Goal: Information Seeking & Learning: Learn about a topic

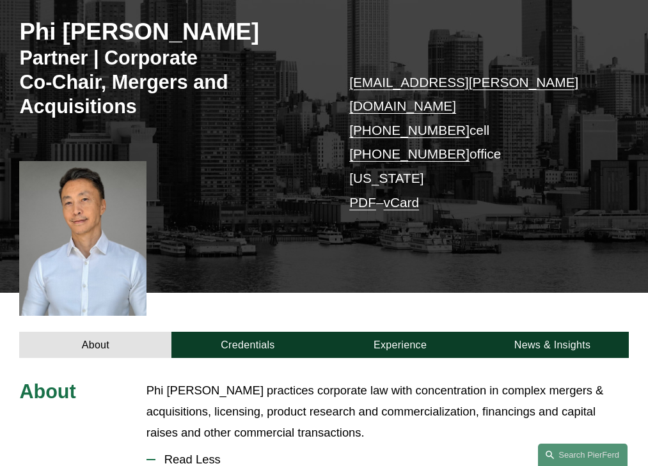
scroll to position [372, 0]
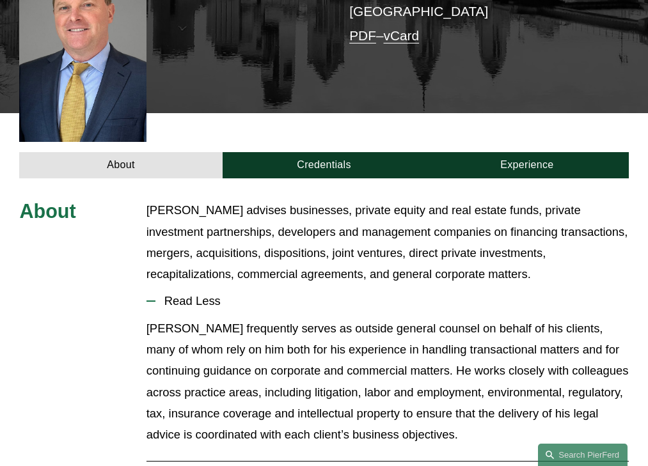
scroll to position [368, 0]
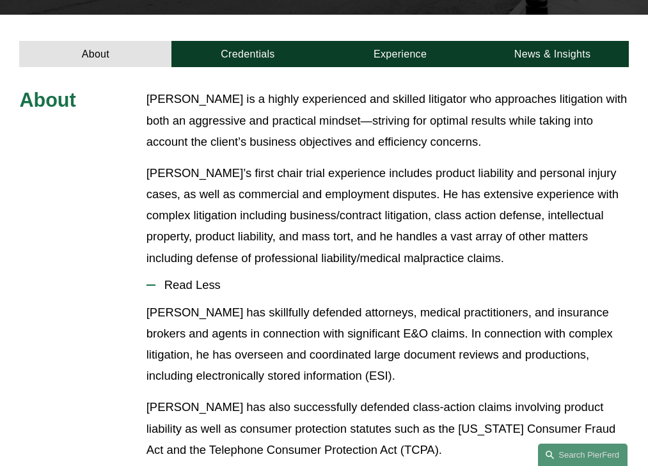
scroll to position [386, 0]
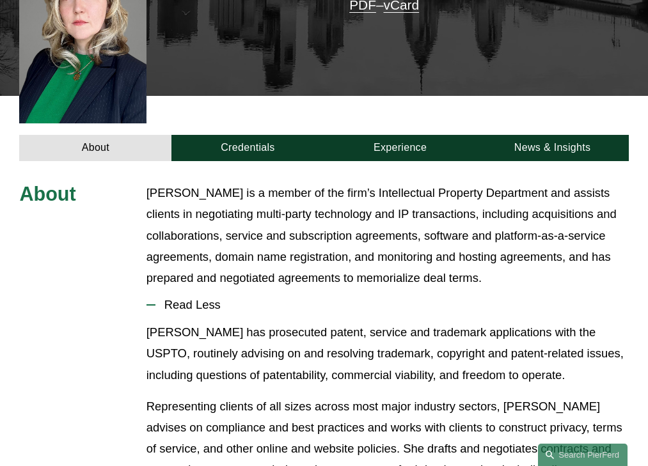
scroll to position [379, 0]
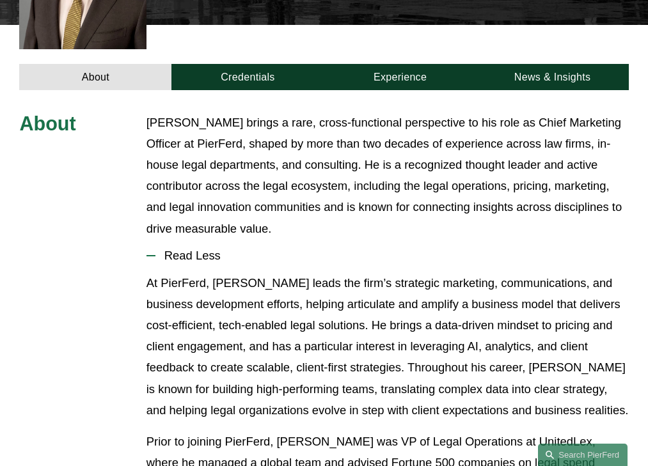
scroll to position [400, 0]
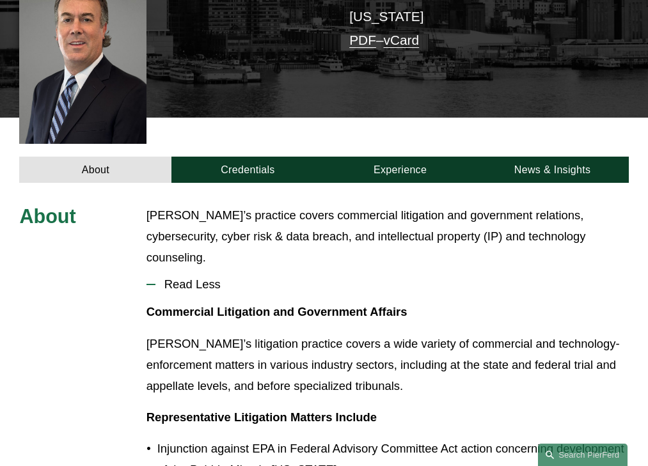
scroll to position [326, 0]
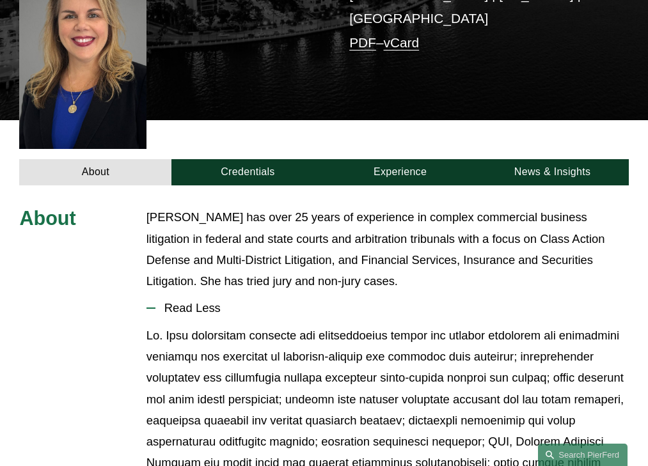
scroll to position [388, 0]
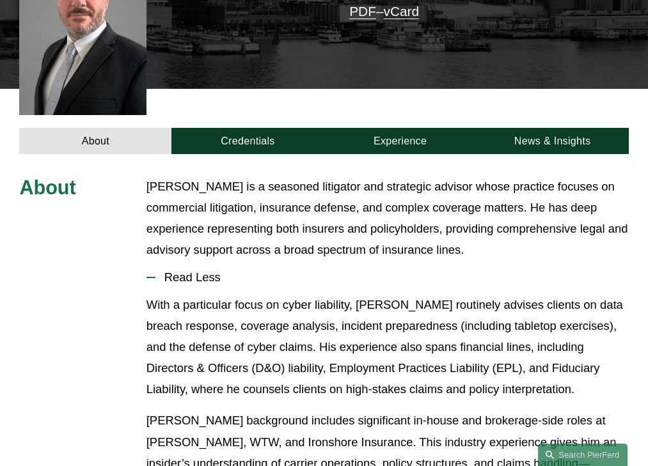
scroll to position [368, 0]
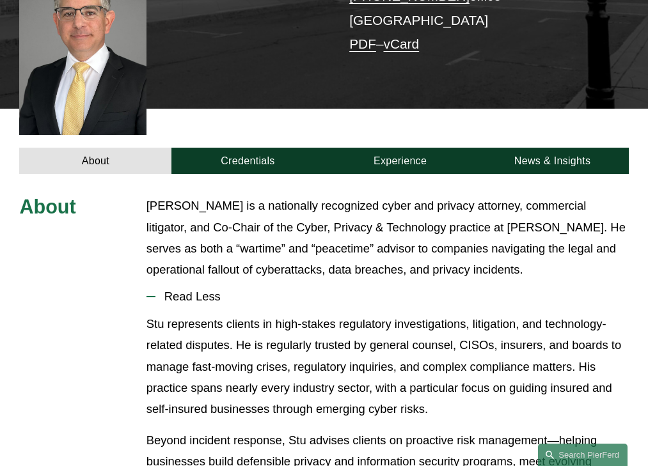
scroll to position [415, 0]
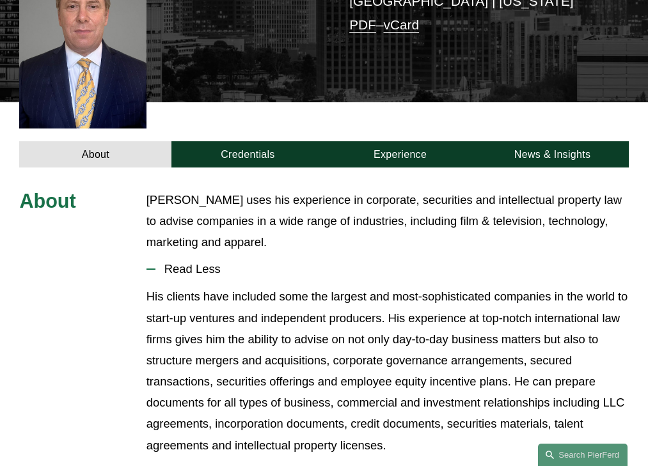
scroll to position [347, 0]
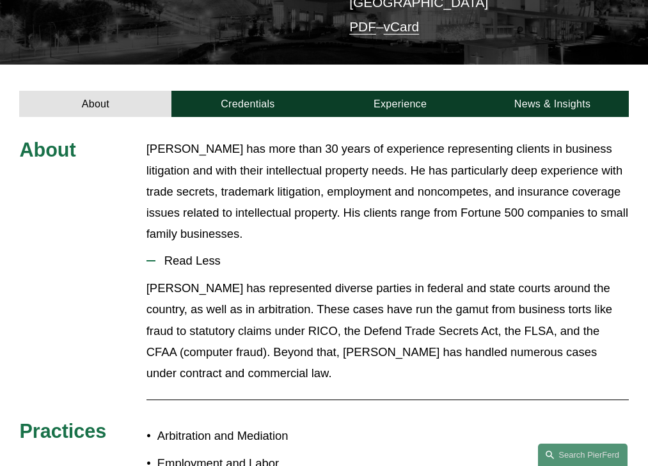
scroll to position [313, 0]
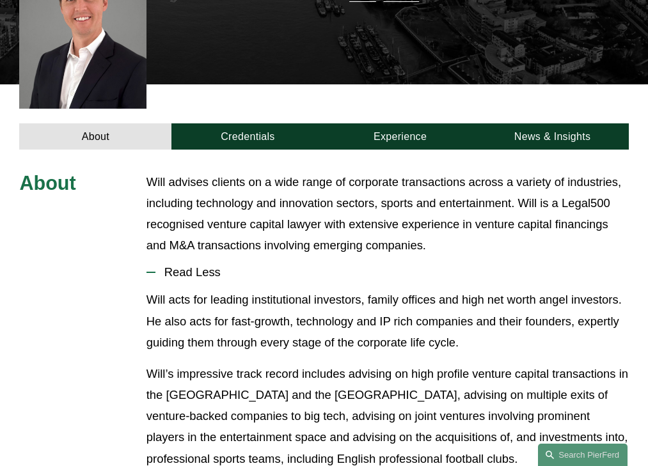
scroll to position [358, 0]
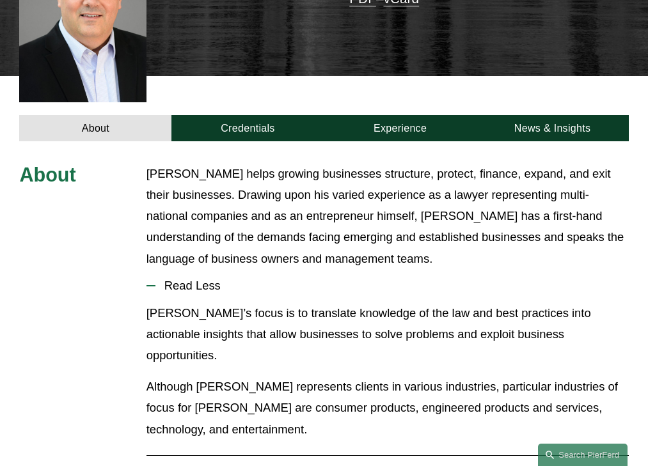
scroll to position [390, 0]
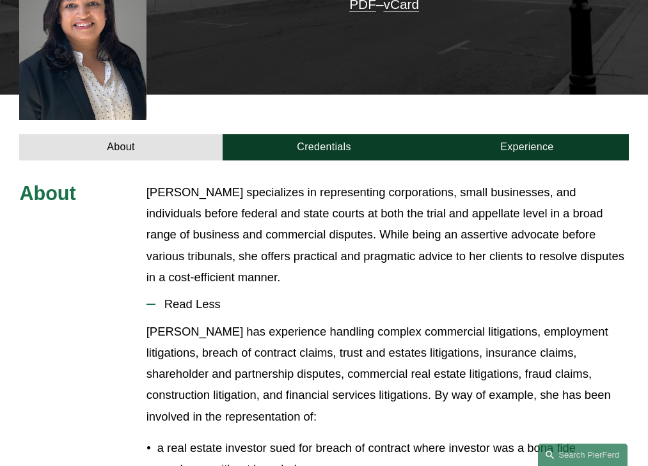
scroll to position [385, 0]
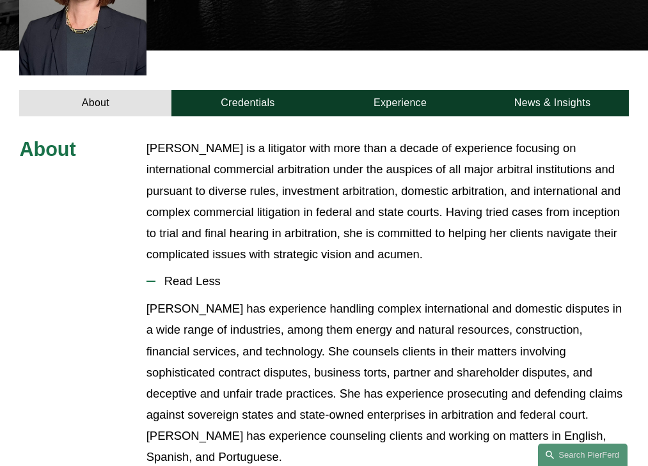
scroll to position [400, 0]
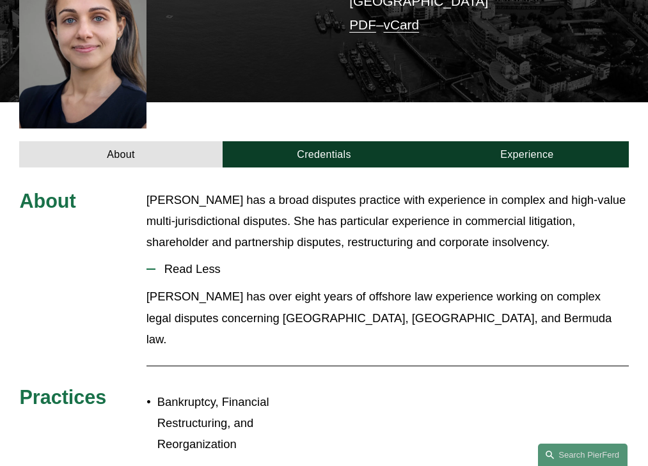
scroll to position [347, 0]
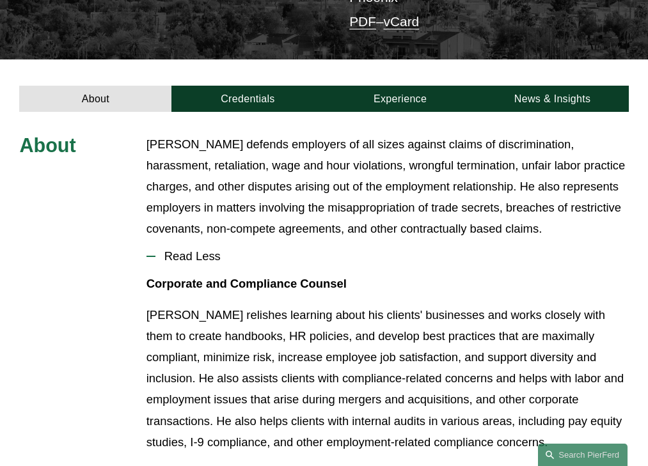
scroll to position [340, 0]
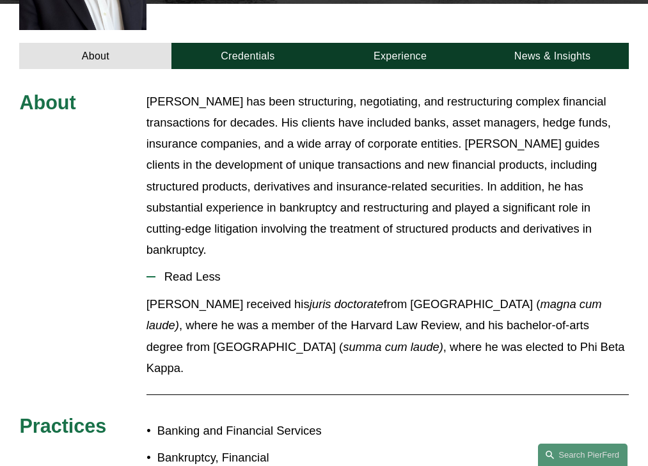
scroll to position [432, 0]
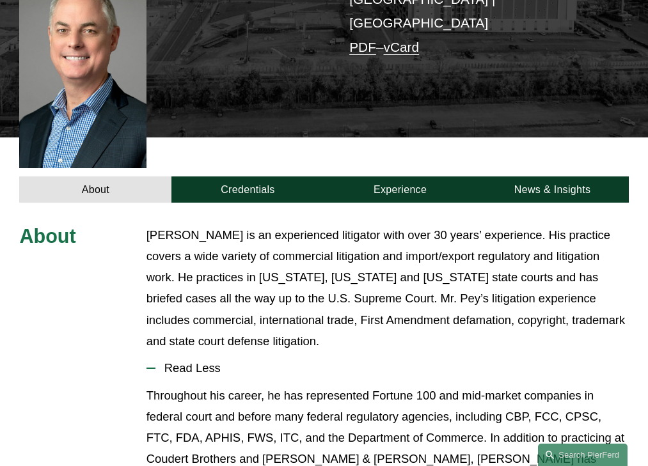
scroll to position [403, 0]
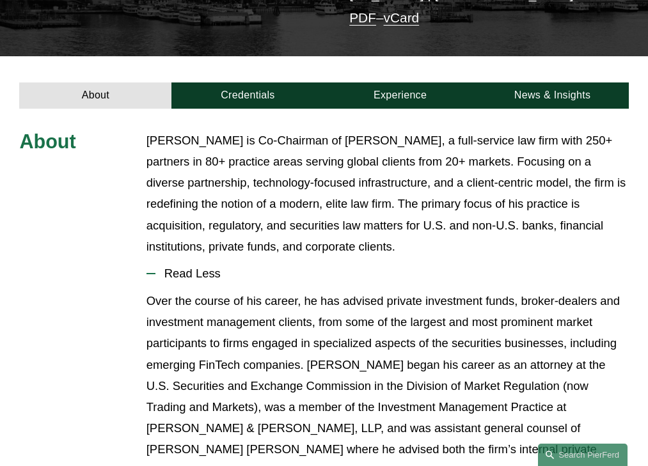
scroll to position [358, 0]
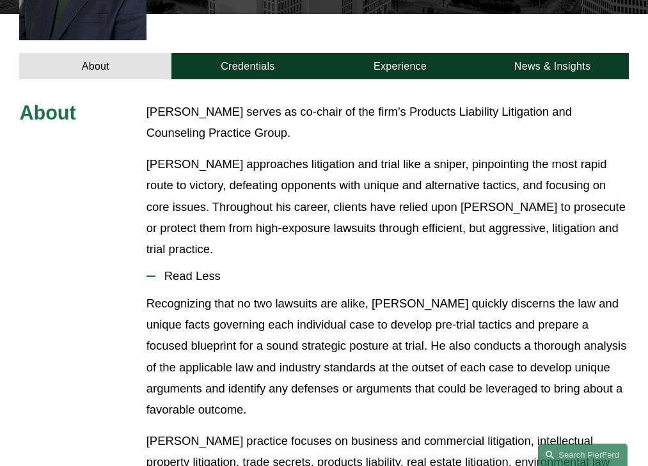
scroll to position [422, 0]
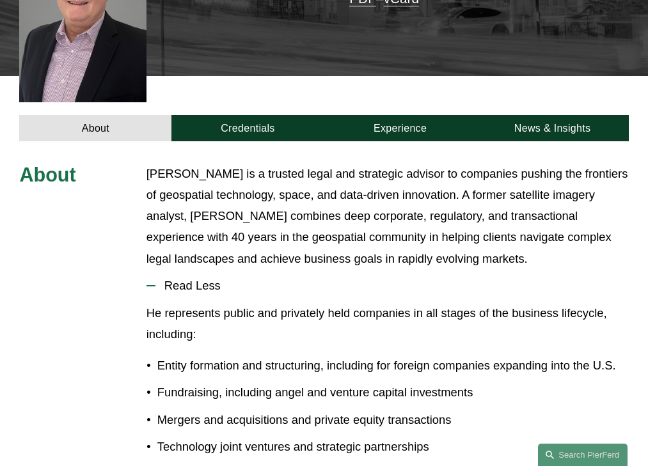
scroll to position [390, 0]
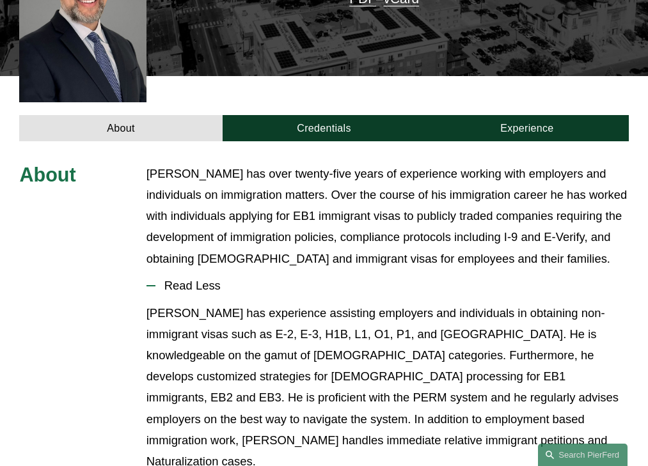
scroll to position [390, 0]
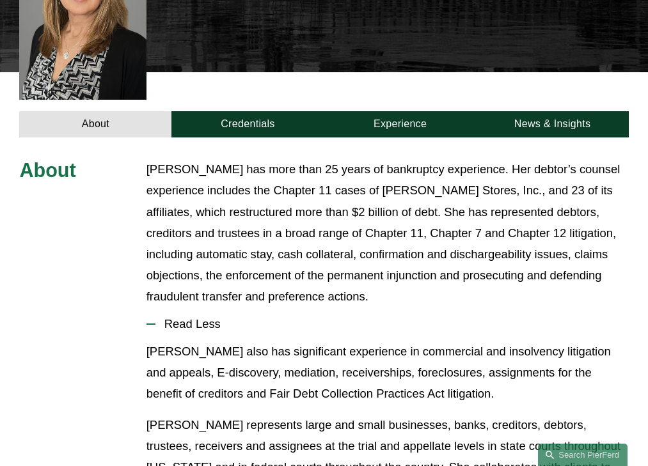
scroll to position [422, 0]
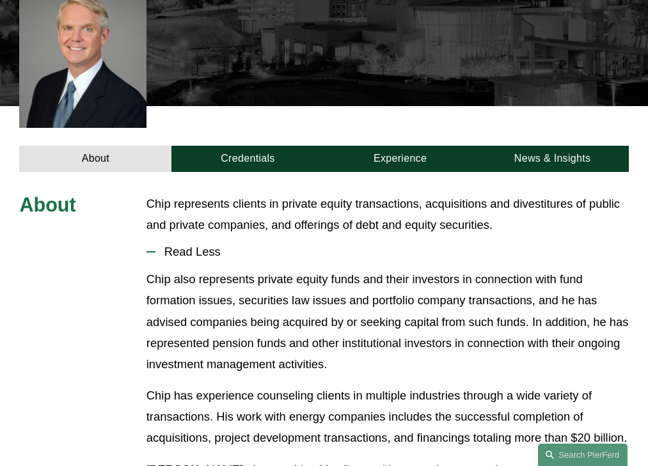
scroll to position [367, 0]
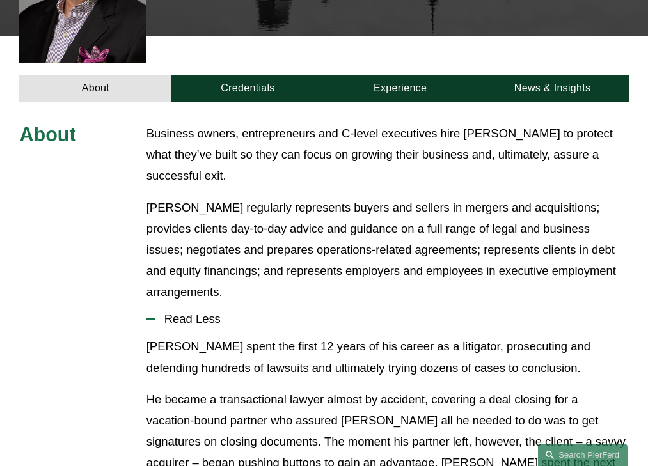
scroll to position [462, 0]
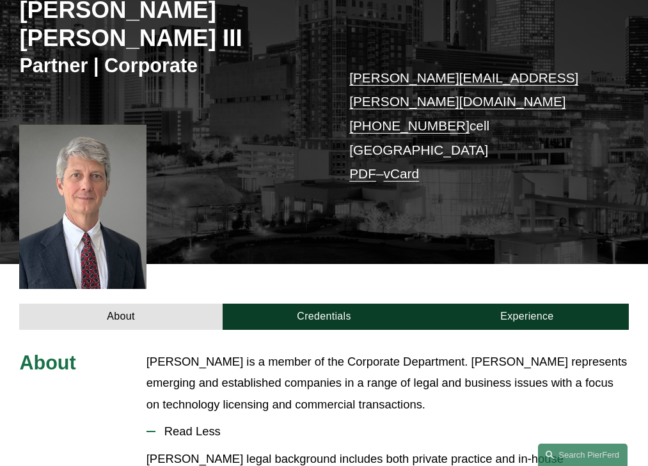
scroll to position [336, 0]
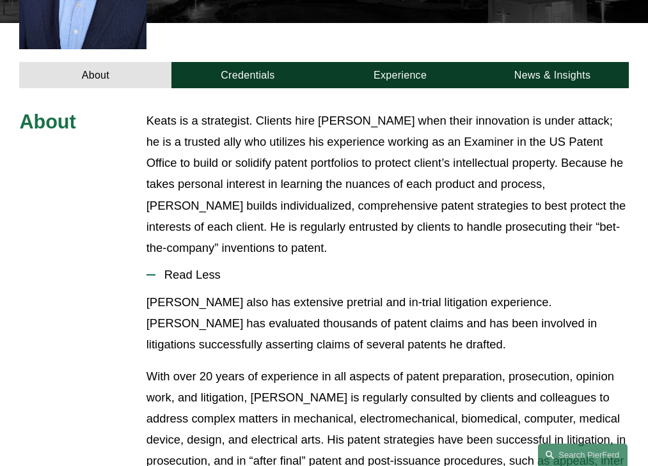
scroll to position [411, 0]
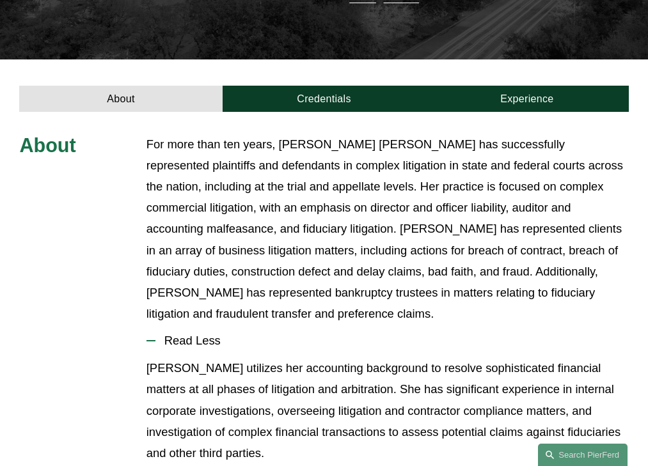
scroll to position [403, 0]
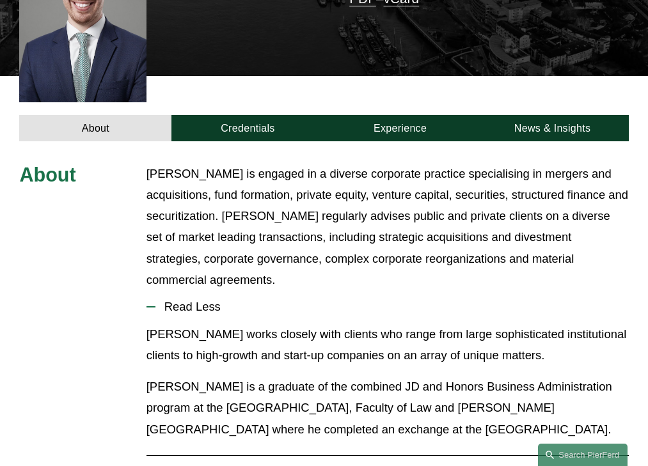
scroll to position [390, 0]
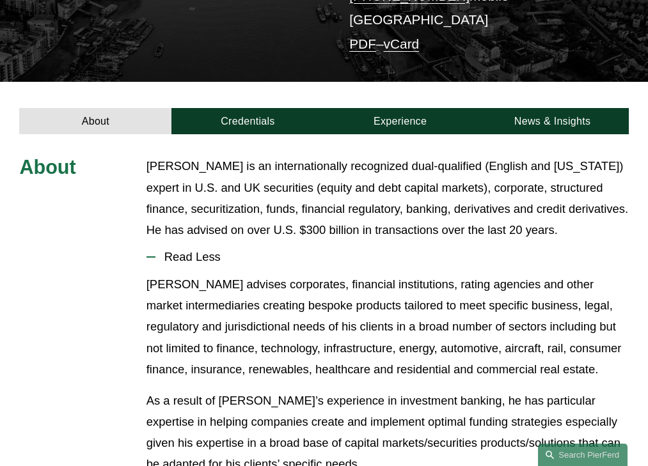
scroll to position [291, 0]
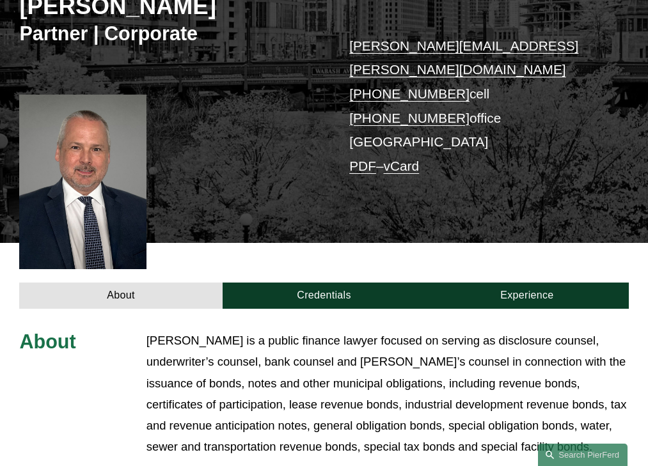
scroll to position [411, 0]
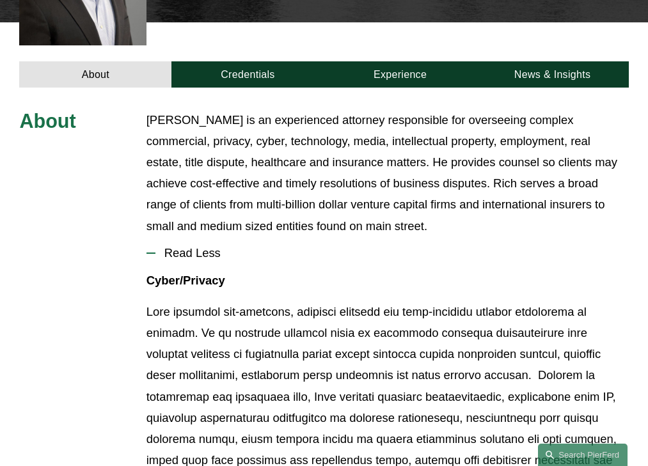
scroll to position [436, 0]
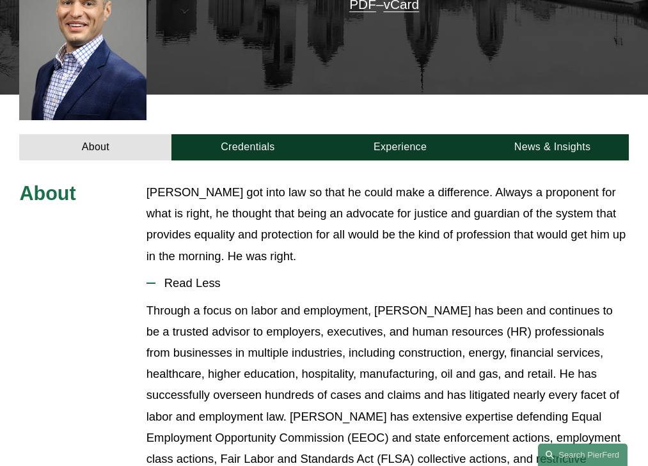
scroll to position [385, 0]
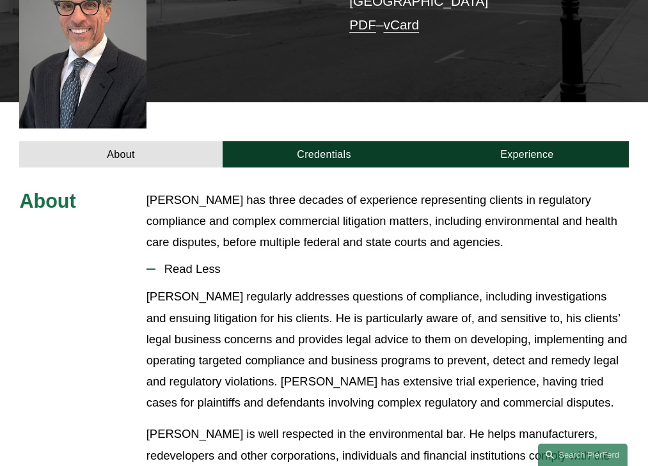
scroll to position [347, 0]
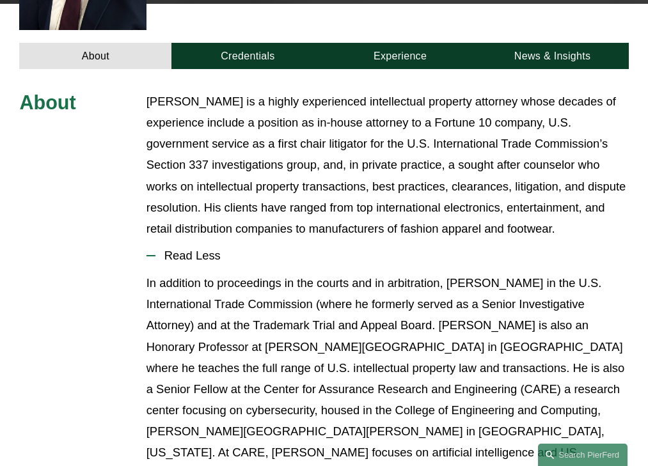
scroll to position [432, 0]
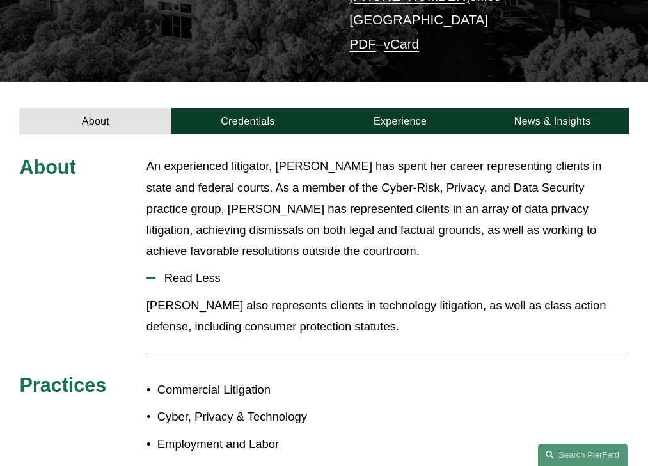
scroll to position [291, 0]
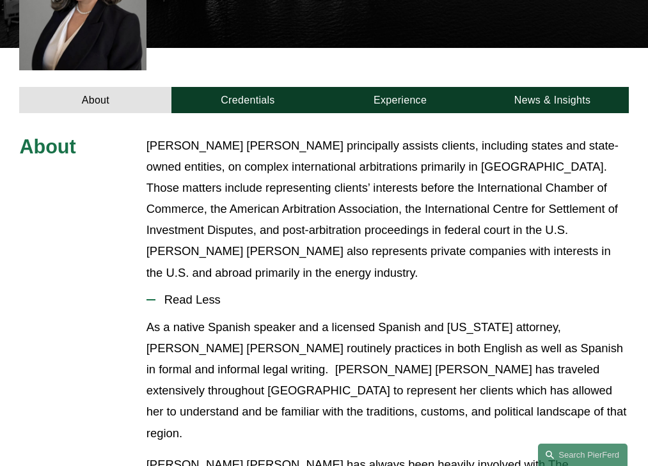
scroll to position [427, 0]
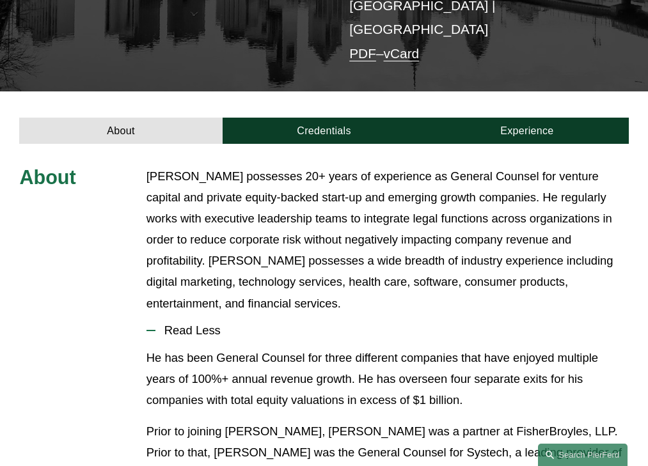
scroll to position [358, 0]
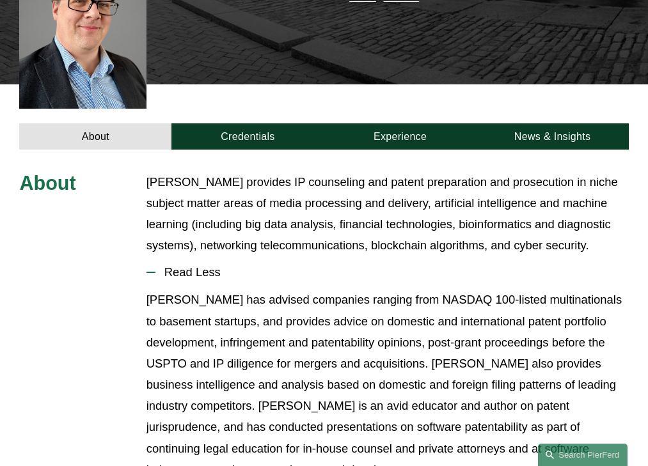
scroll to position [358, 0]
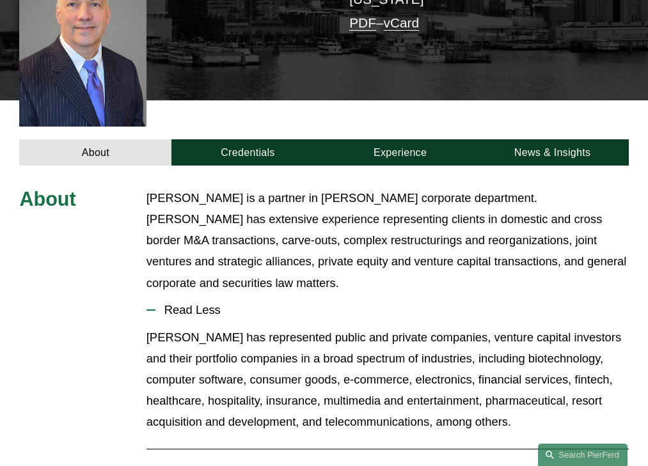
scroll to position [368, 0]
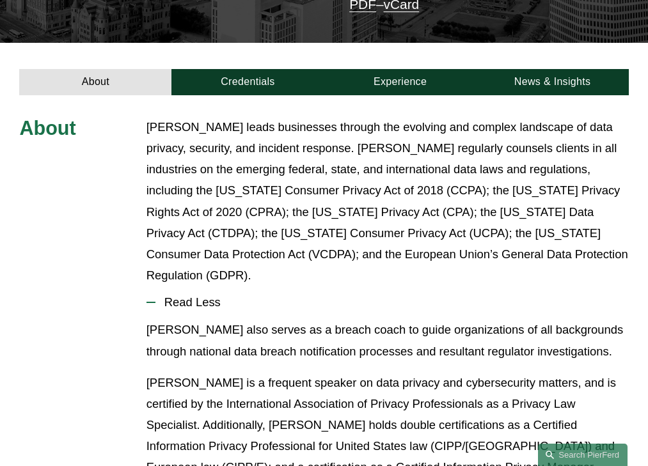
scroll to position [379, 0]
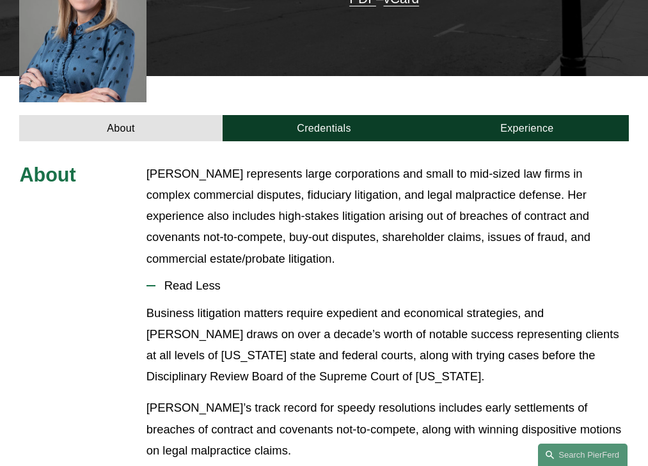
scroll to position [390, 0]
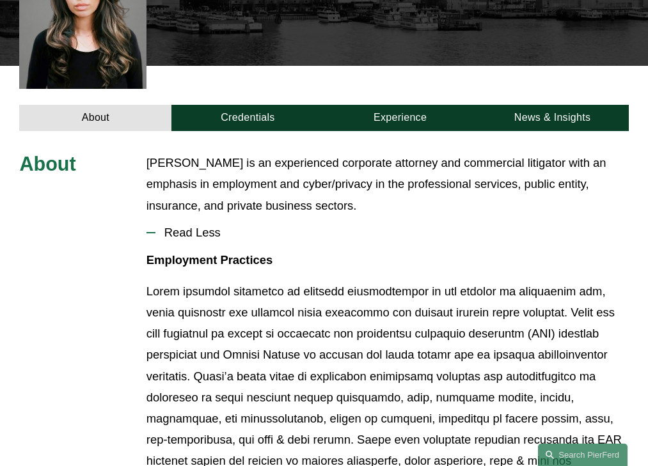
scroll to position [347, 0]
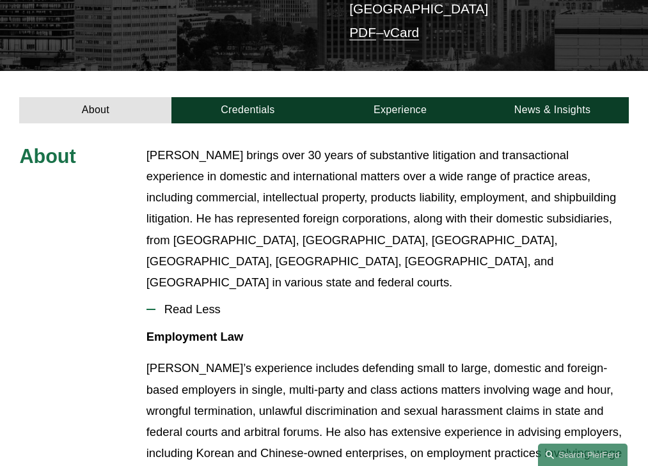
scroll to position [336, 0]
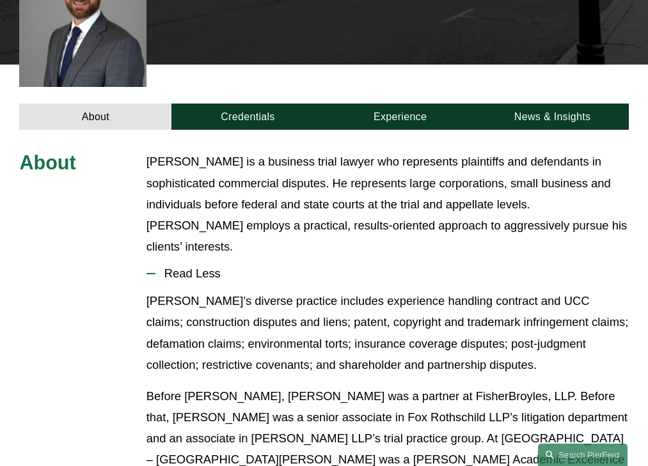
scroll to position [399, 0]
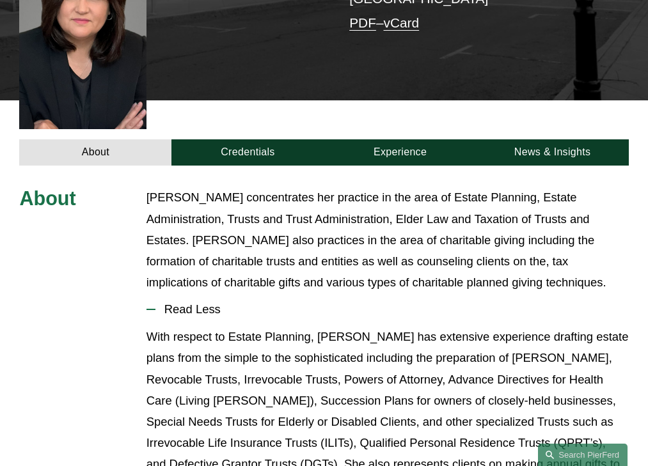
scroll to position [390, 0]
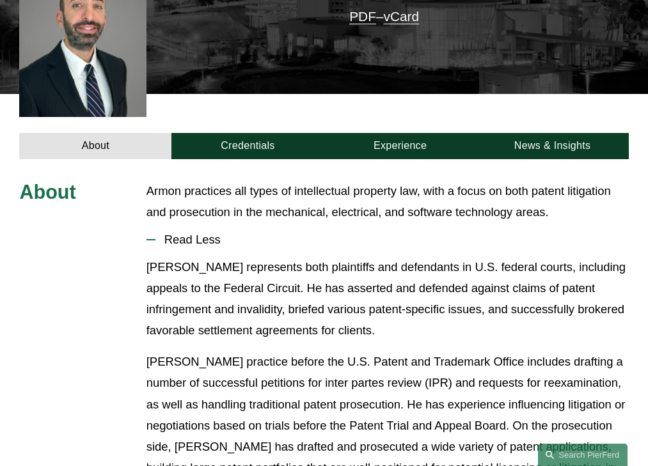
scroll to position [326, 0]
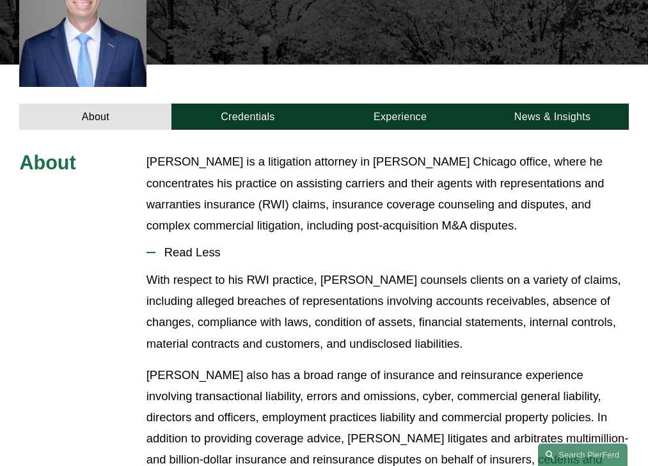
scroll to position [399, 0]
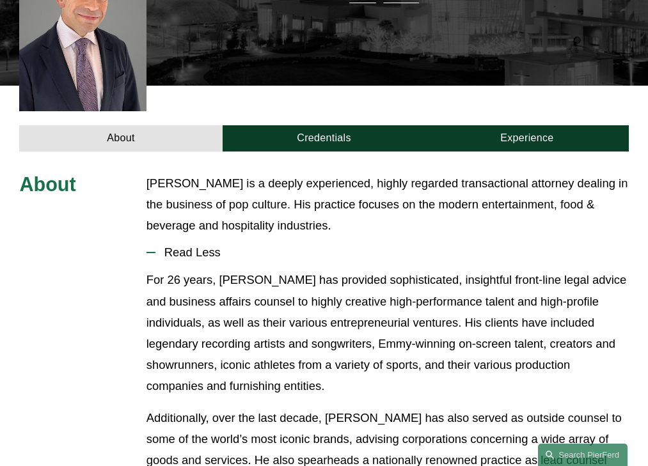
scroll to position [391, 0]
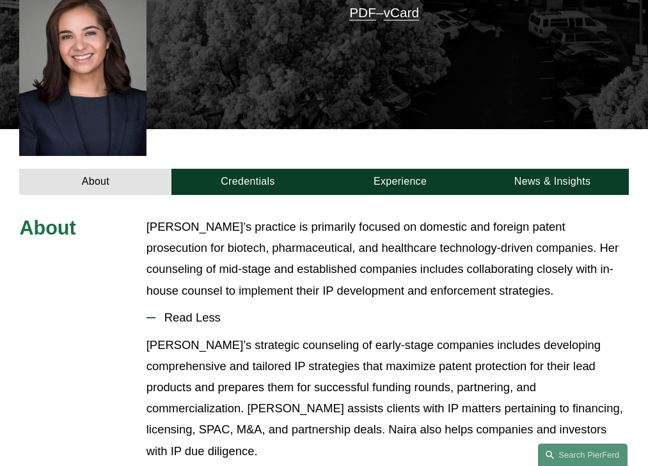
scroll to position [410, 0]
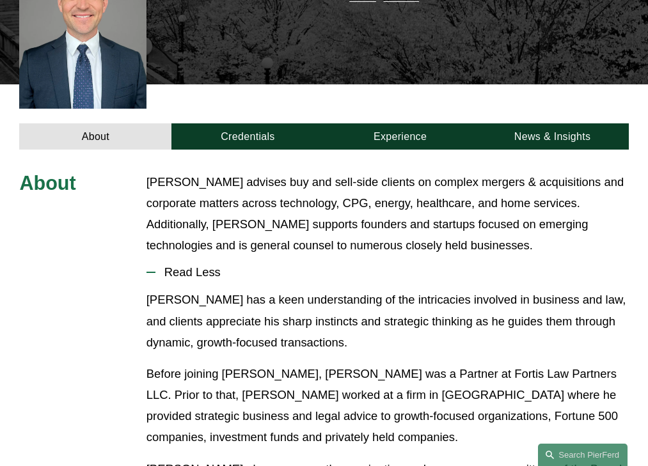
scroll to position [358, 0]
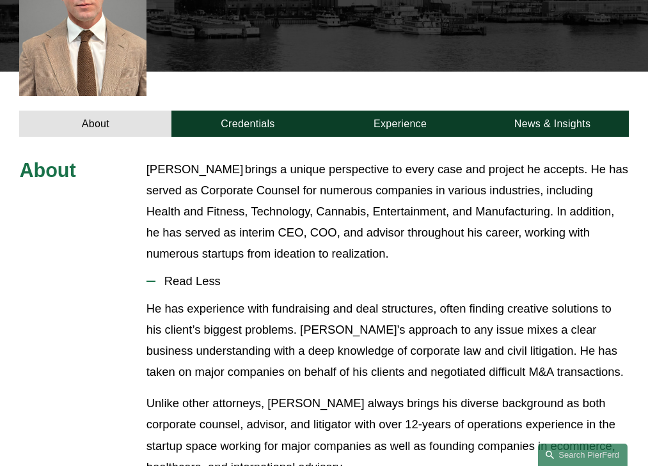
scroll to position [379, 0]
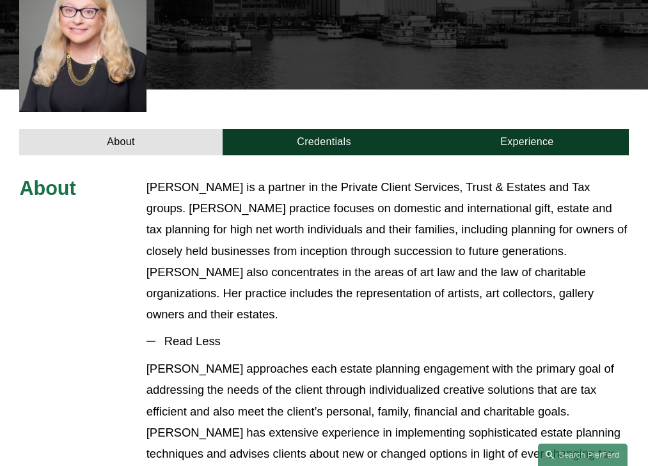
scroll to position [452, 0]
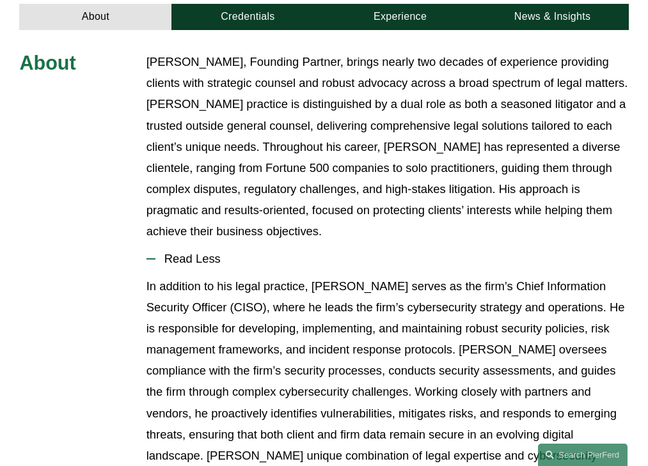
scroll to position [521, 0]
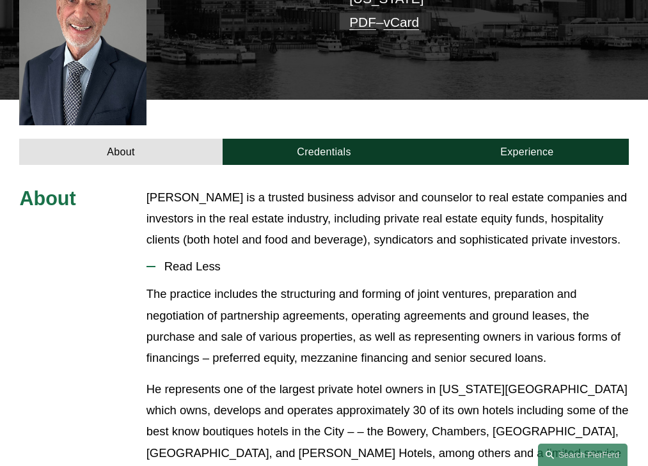
scroll to position [367, 0]
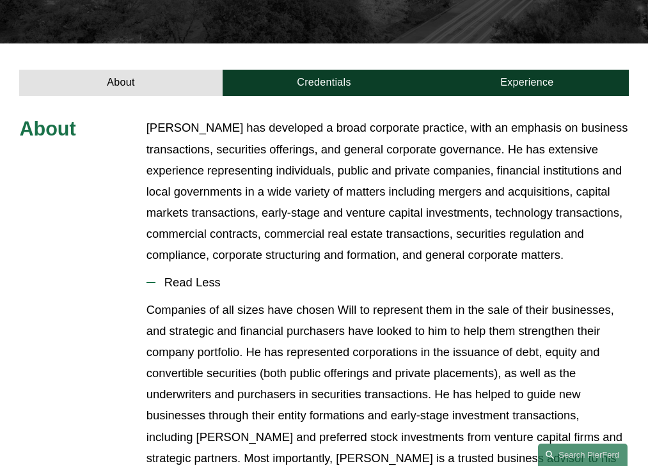
scroll to position [382, 0]
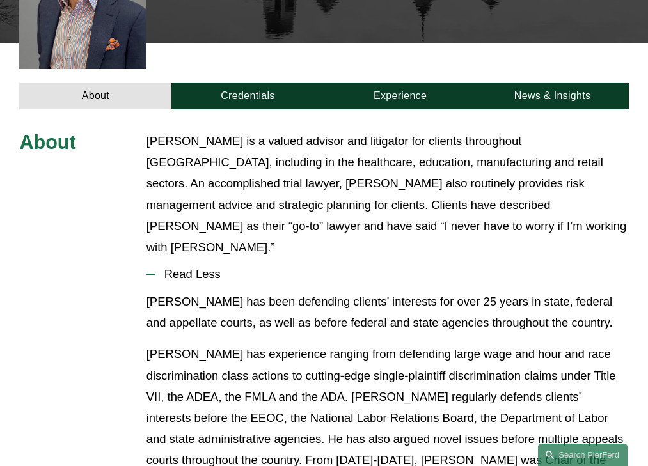
scroll to position [406, 0]
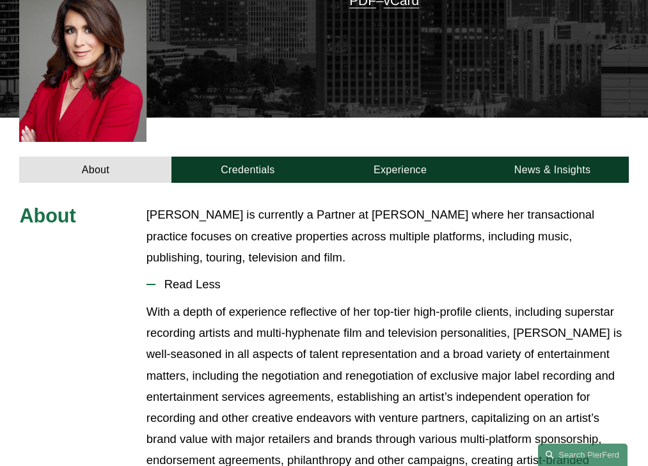
scroll to position [388, 0]
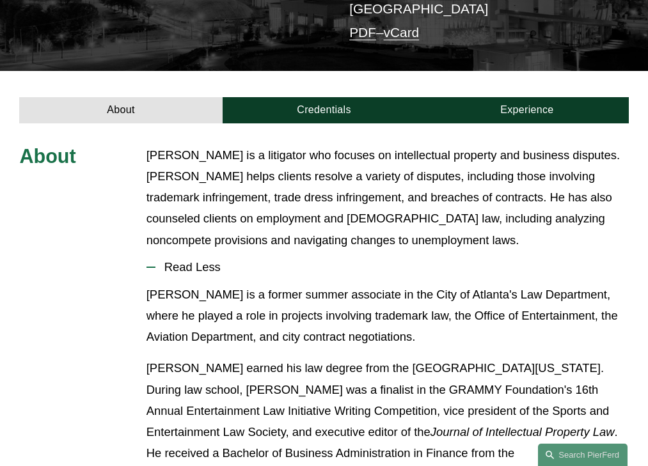
scroll to position [336, 0]
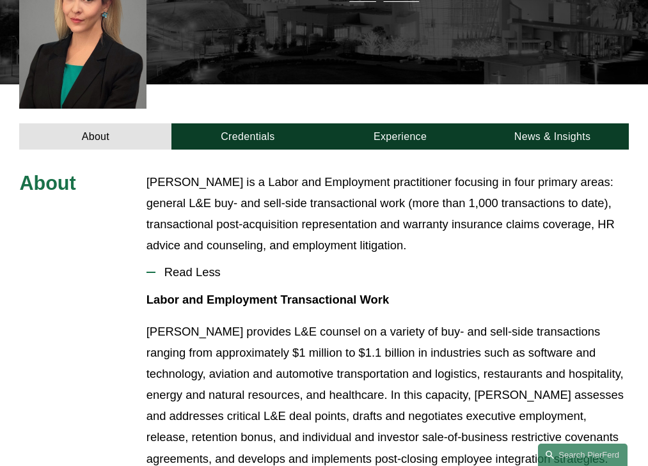
scroll to position [358, 0]
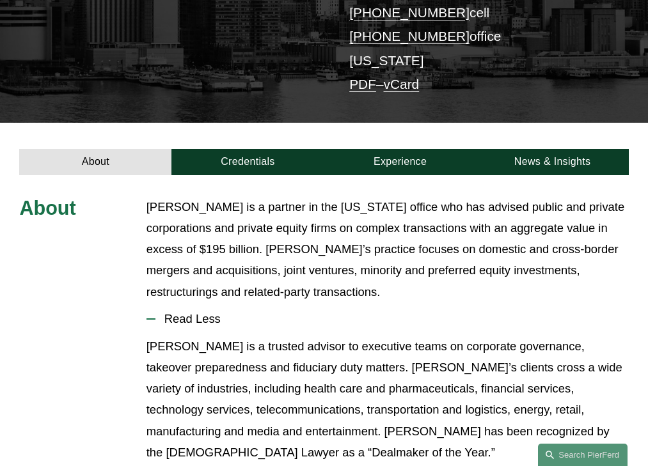
scroll to position [336, 0]
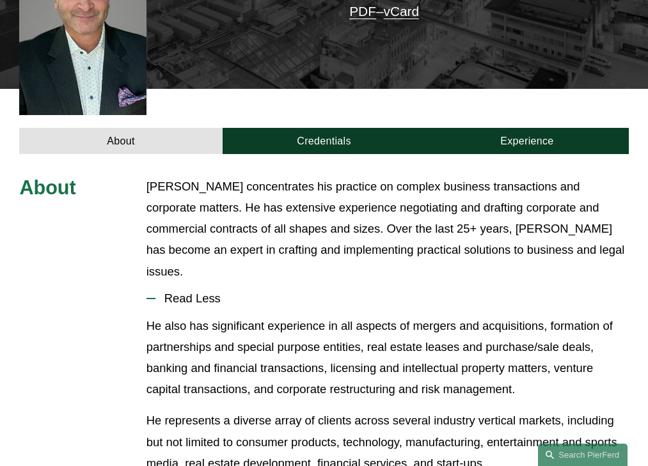
scroll to position [368, 0]
